Goal: Transaction & Acquisition: Purchase product/service

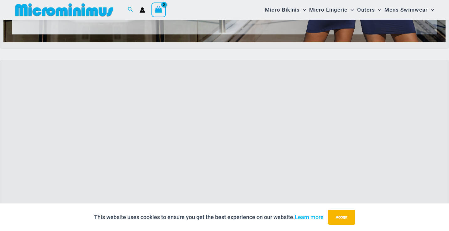
scroll to position [158, 0]
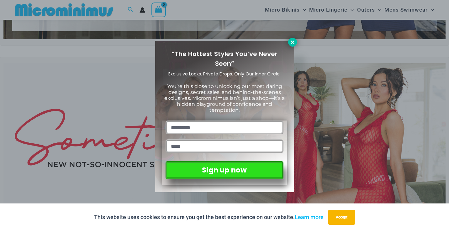
click at [293, 45] on button at bounding box center [292, 42] width 9 height 9
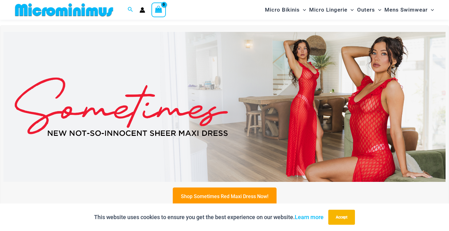
scroll to position [200, 0]
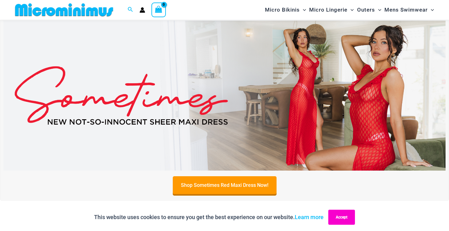
click at [343, 218] on button "Accept" at bounding box center [341, 217] width 27 height 15
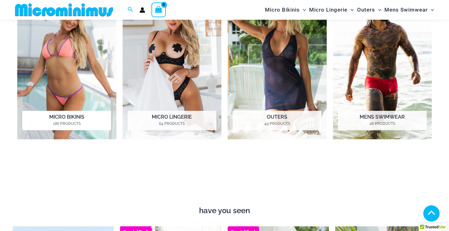
scroll to position [507, 0]
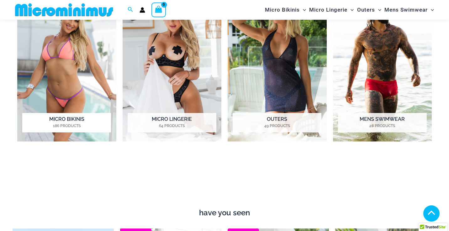
click at [67, 124] on mark "186 Products" at bounding box center [66, 126] width 89 height 6
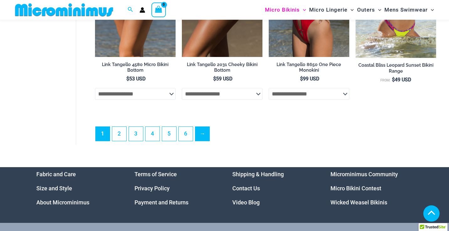
scroll to position [1569, 0]
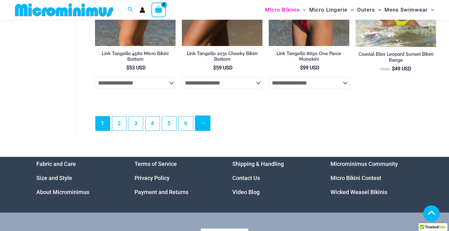
click at [203, 129] on link "→" at bounding box center [202, 123] width 15 height 15
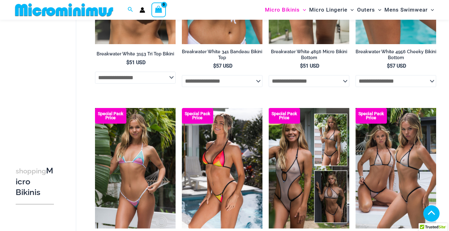
scroll to position [1274, 0]
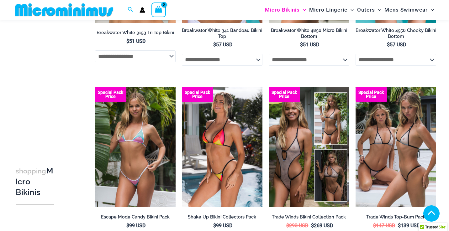
click at [402, 64] on select "**********" at bounding box center [395, 60] width 81 height 12
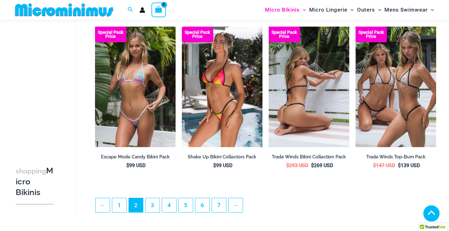
scroll to position [1341, 0]
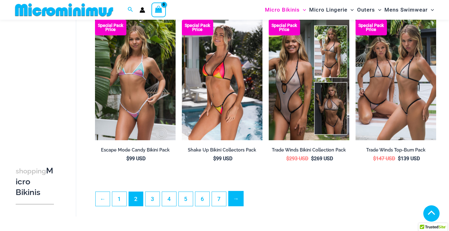
click at [238, 204] on link "→" at bounding box center [235, 198] width 15 height 15
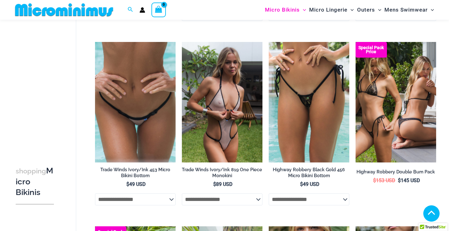
scroll to position [214, 0]
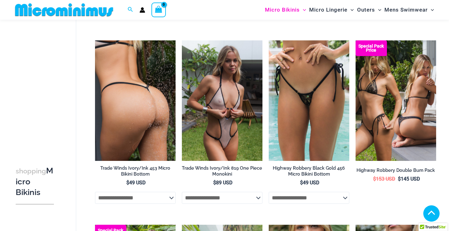
click at [142, 130] on img at bounding box center [135, 100] width 81 height 121
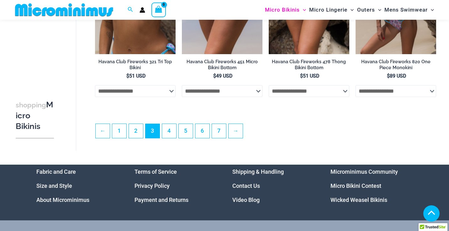
scroll to position [1428, 0]
click at [237, 138] on link "→" at bounding box center [235, 131] width 15 height 15
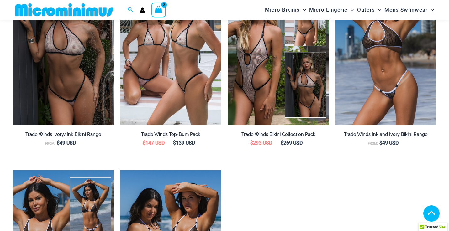
scroll to position [747, 0]
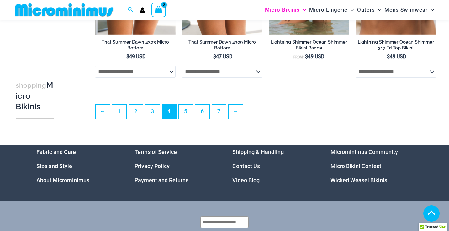
scroll to position [1502, 0]
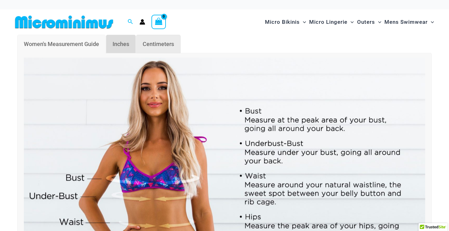
click at [127, 44] on span "Inches" at bounding box center [120, 44] width 17 height 7
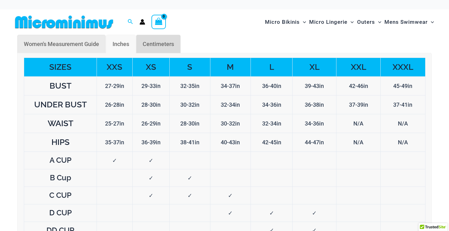
click at [155, 45] on span "Centimeters" at bounding box center [158, 44] width 31 height 7
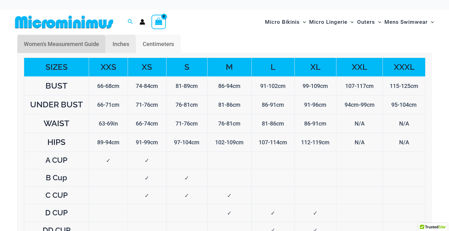
click at [46, 45] on span "Women's Measurement Guide" at bounding box center [61, 44] width 75 height 7
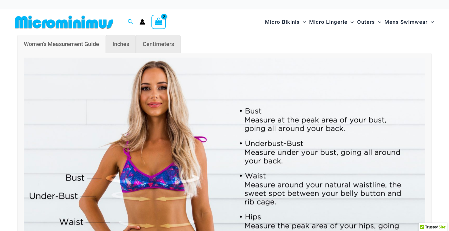
click at [89, 24] on img at bounding box center [64, 22] width 103 height 14
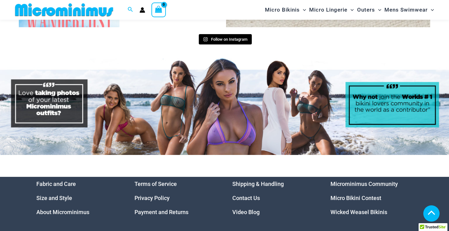
scroll to position [2736, 0]
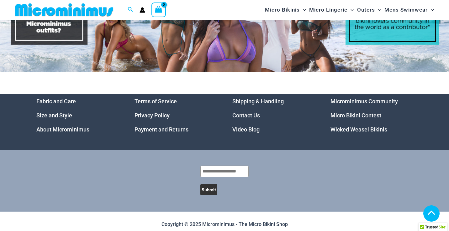
click at [54, 98] on link "Fabric and Care" at bounding box center [55, 101] width 39 height 7
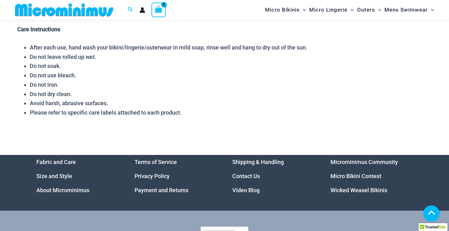
scroll to position [186, 0]
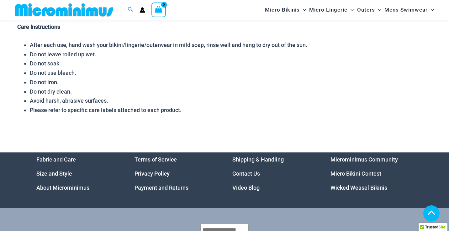
click at [249, 186] on link "Video Blog" at bounding box center [245, 188] width 27 height 7
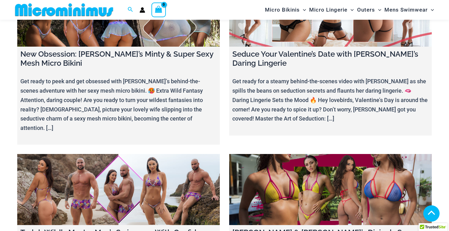
scroll to position [2577, 0]
